Goal: Transaction & Acquisition: Purchase product/service

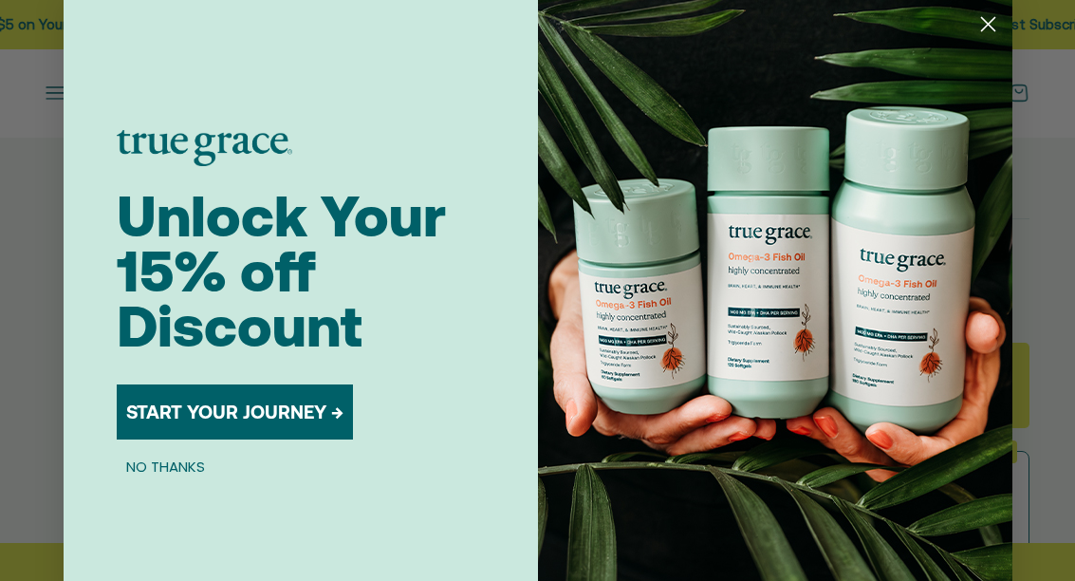
click at [988, 23] on circle "Close dialog" at bounding box center [987, 24] width 31 height 31
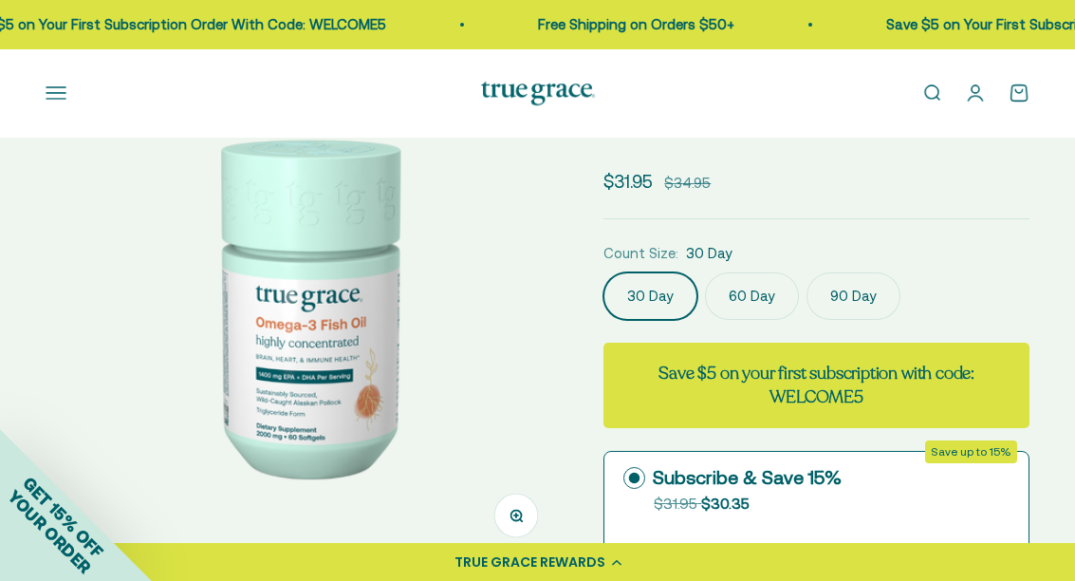
click at [751, 288] on label "60 Day" at bounding box center [752, 295] width 94 height 47
click at [604, 272] on input "60 Day" at bounding box center [603, 271] width 1 height 1
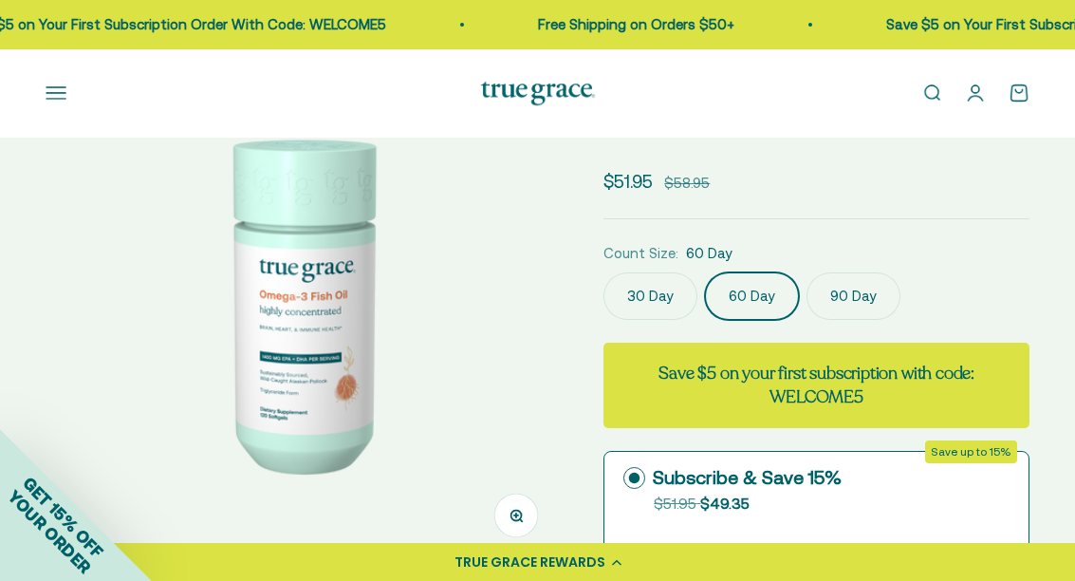
click at [840, 299] on label "90 Day" at bounding box center [854, 295] width 94 height 47
click at [604, 272] on input "90 Day" at bounding box center [603, 271] width 1 height 1
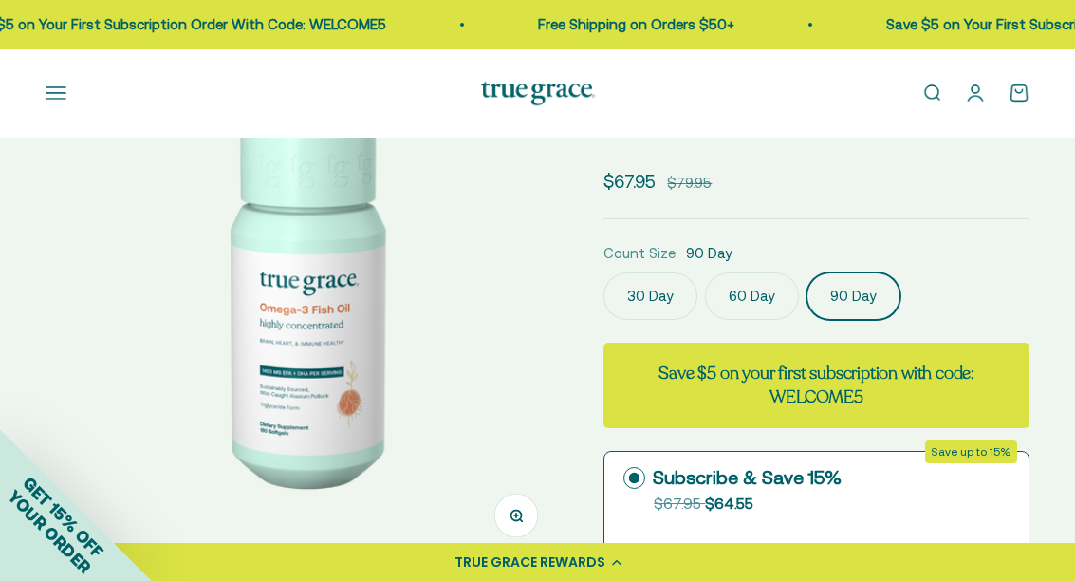
scroll to position [117, 0]
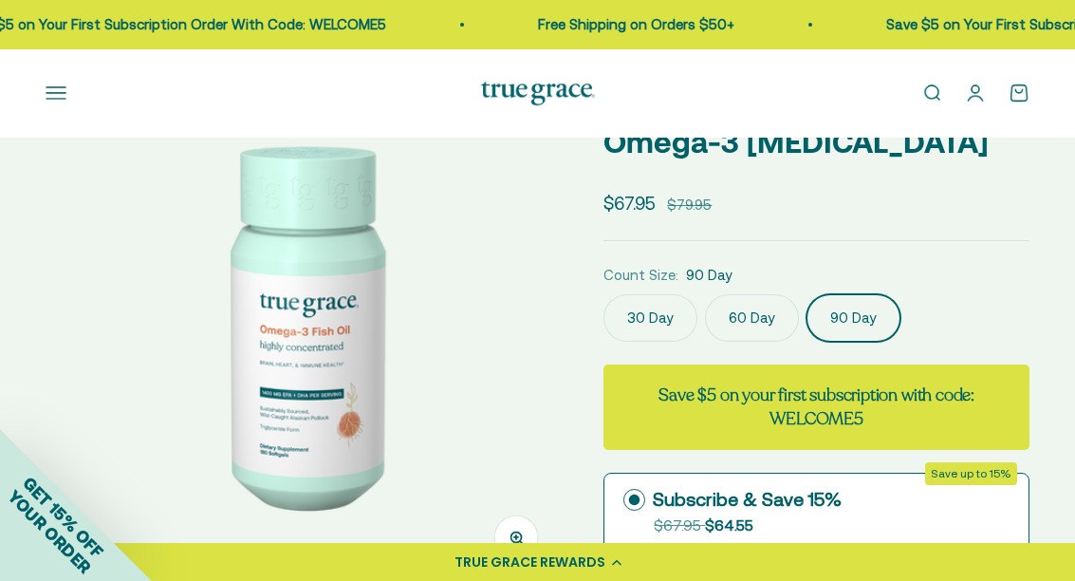
click at [742, 326] on label "60 Day" at bounding box center [752, 317] width 94 height 47
click at [604, 294] on input "60 Day" at bounding box center [603, 293] width 1 height 1
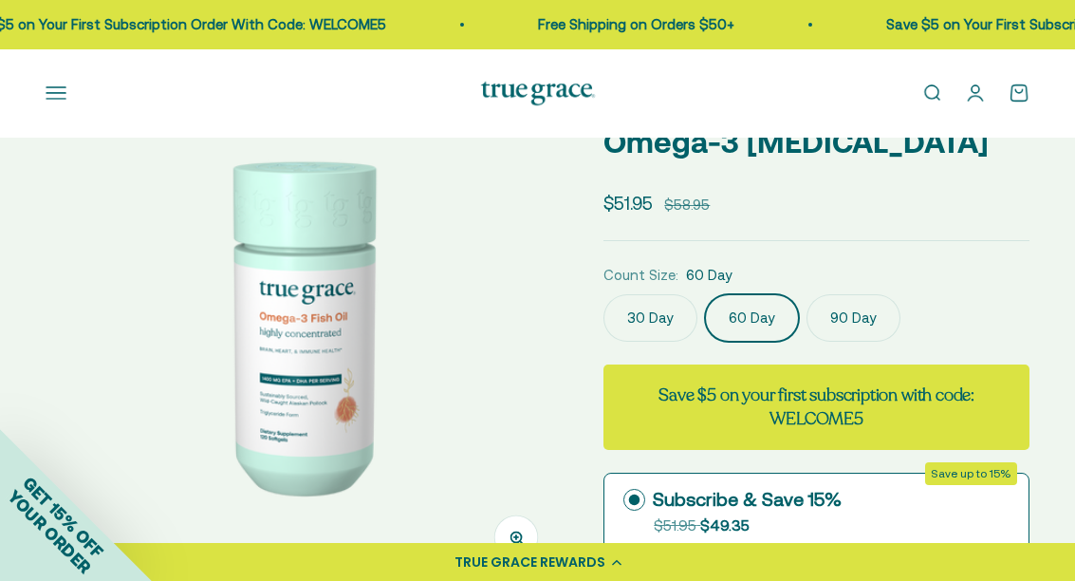
click at [830, 330] on label "90 Day" at bounding box center [854, 317] width 94 height 47
click at [604, 294] on input "90 Day" at bounding box center [603, 293] width 1 height 1
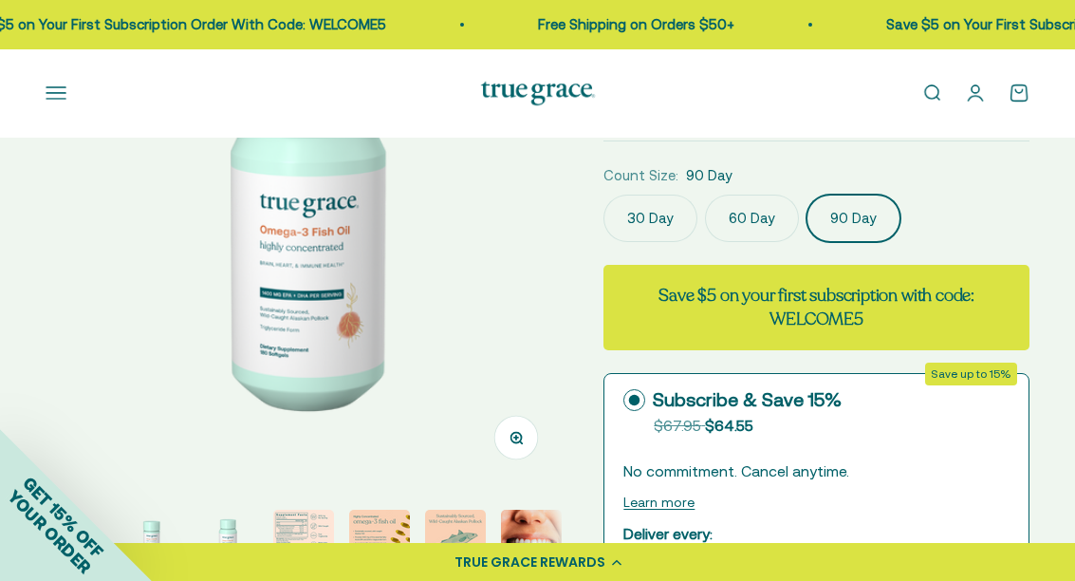
scroll to position [191, 0]
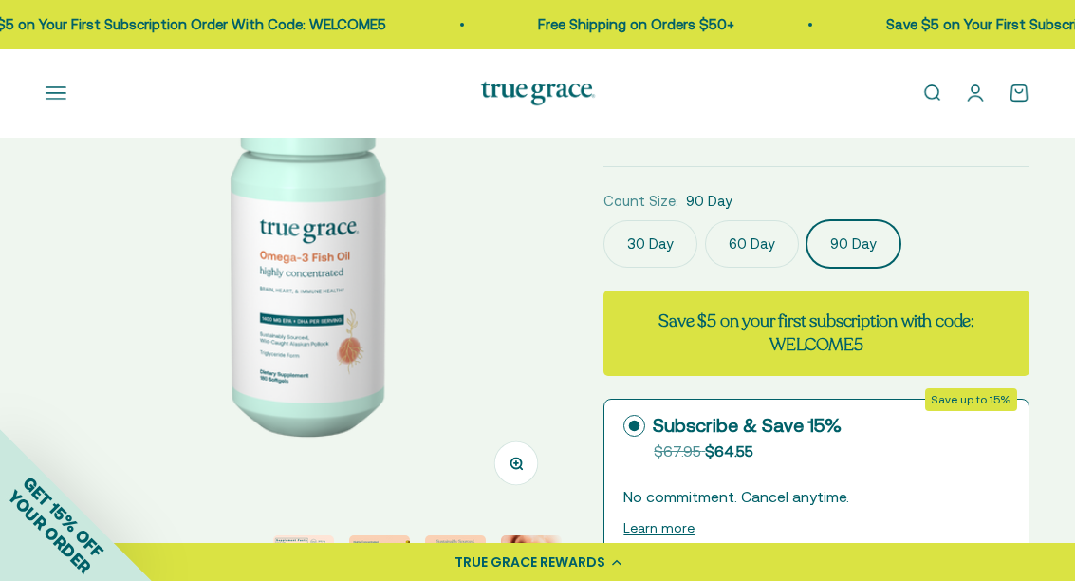
click at [742, 262] on label "60 Day" at bounding box center [752, 243] width 94 height 47
click at [604, 220] on input "60 Day" at bounding box center [603, 219] width 1 height 1
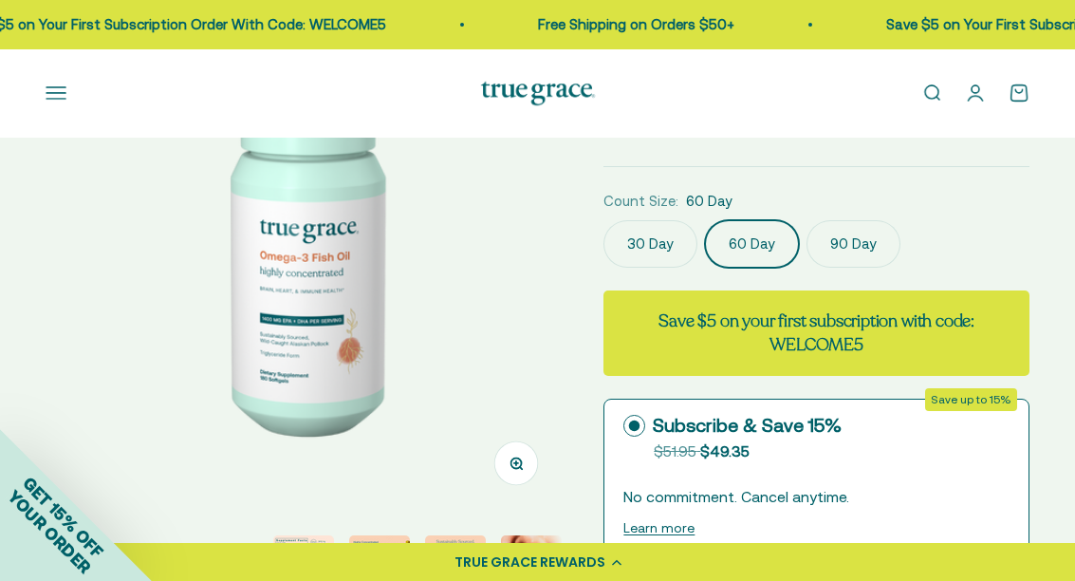
scroll to position [0, 531]
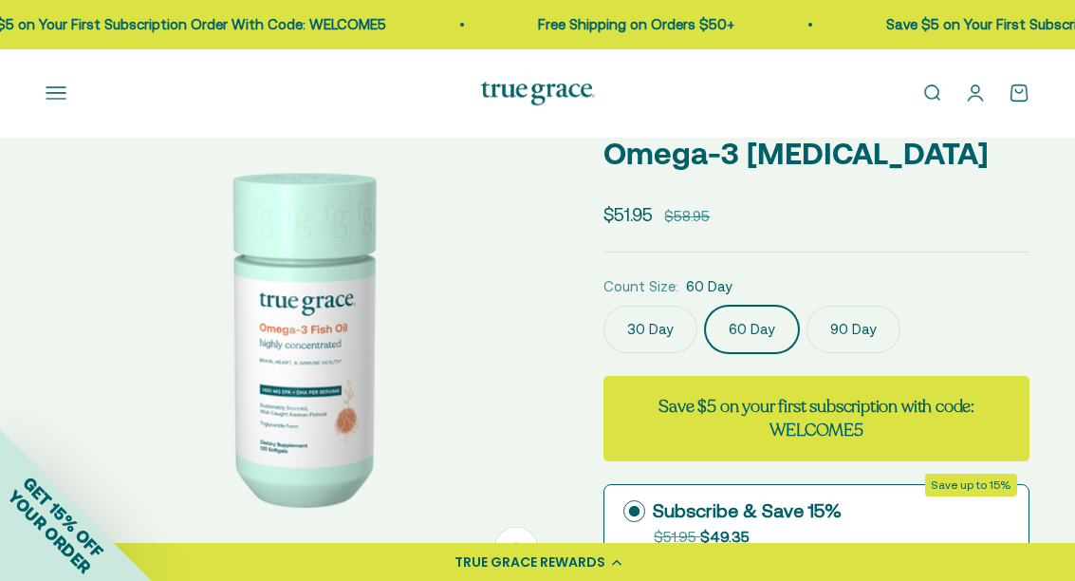
click at [653, 325] on label "30 Day" at bounding box center [651, 329] width 94 height 47
click at [604, 306] on input "30 Day" at bounding box center [603, 305] width 1 height 1
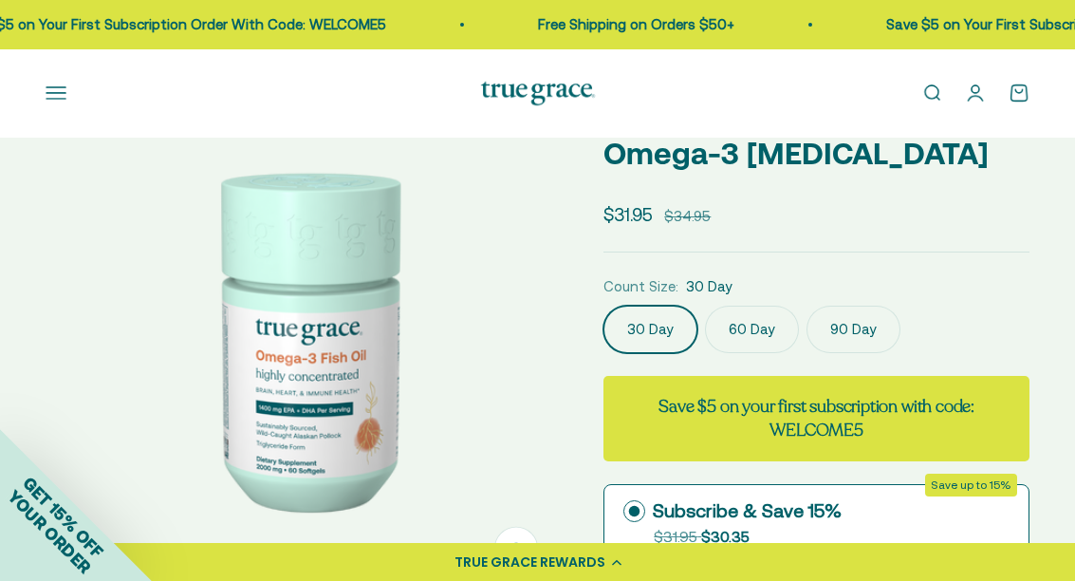
click at [753, 336] on label "60 Day" at bounding box center [752, 329] width 94 height 47
click at [604, 306] on input "60 Day" at bounding box center [603, 305] width 1 height 1
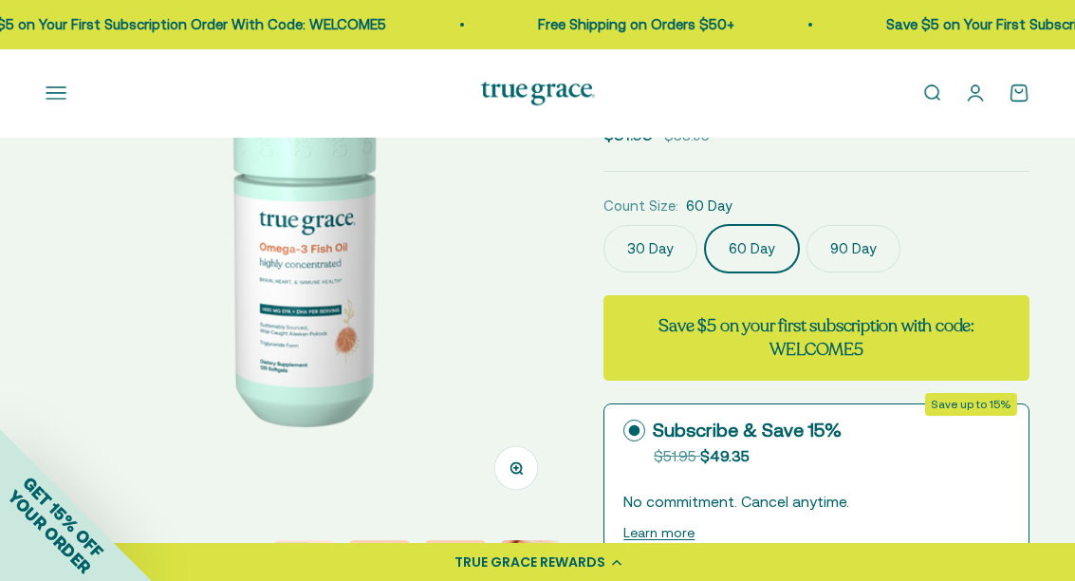
scroll to position [234, 0]
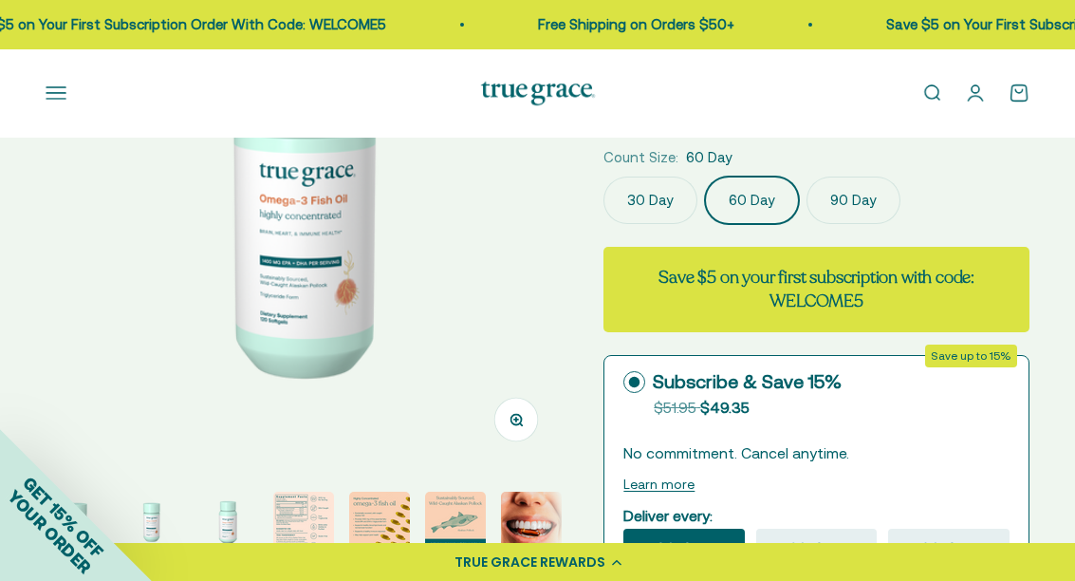
click at [833, 196] on label "90 Day" at bounding box center [854, 200] width 94 height 47
click at [604, 177] on input "90 Day" at bounding box center [603, 176] width 1 height 1
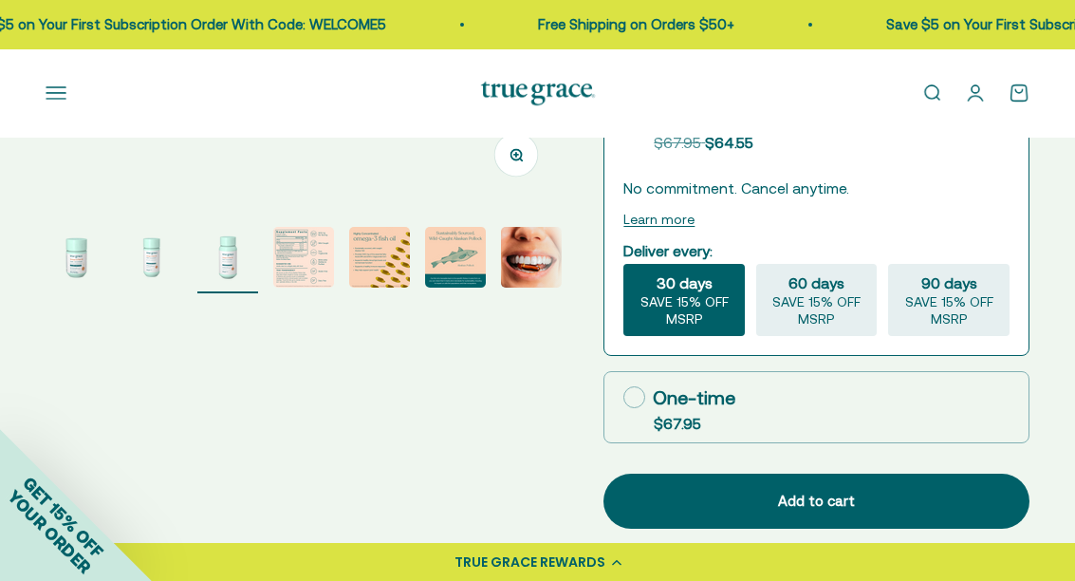
scroll to position [619, 0]
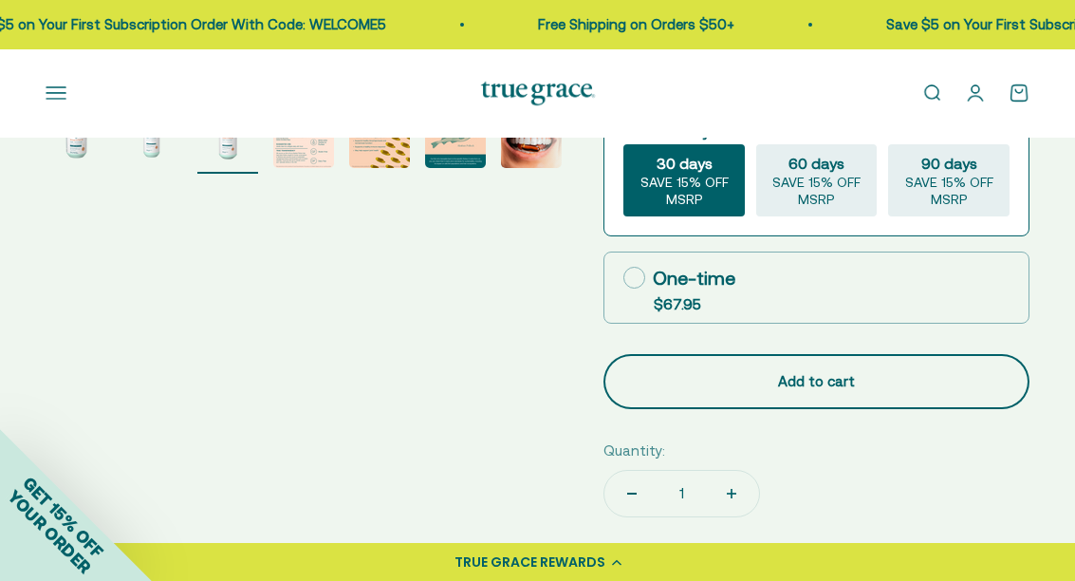
click at [799, 388] on div "Add to cart" at bounding box center [817, 381] width 350 height 23
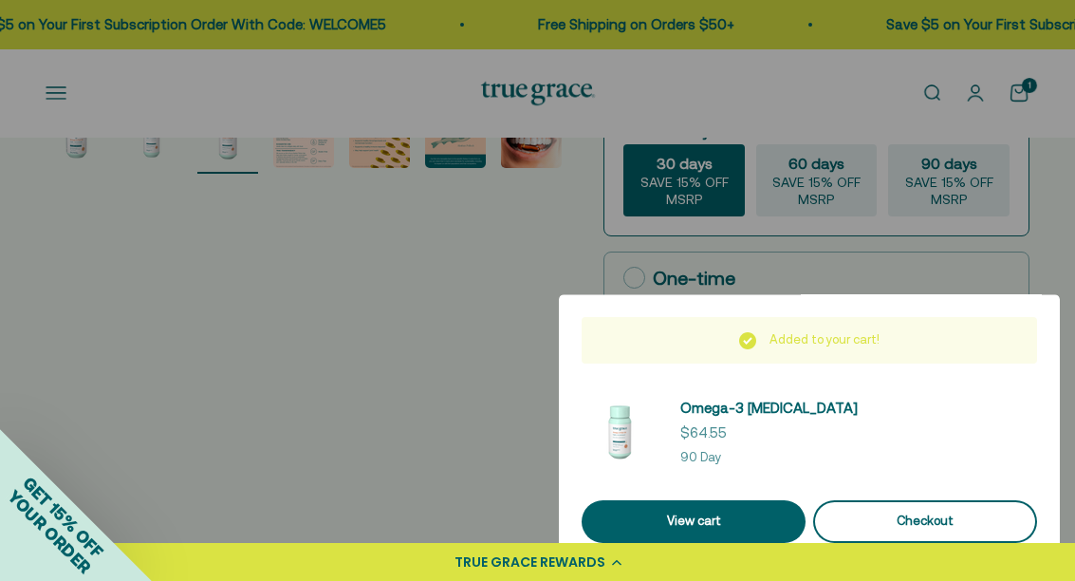
click at [886, 523] on div "Checkout" at bounding box center [925, 522] width 178 height 20
